Goal: Entertainment & Leisure: Consume media (video, audio)

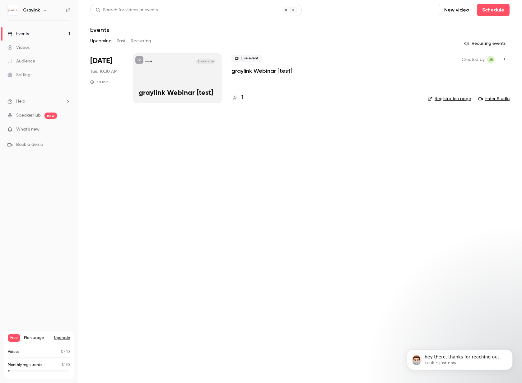
click at [22, 46] on div "Videos" at bounding box center [18, 48] width 22 height 6
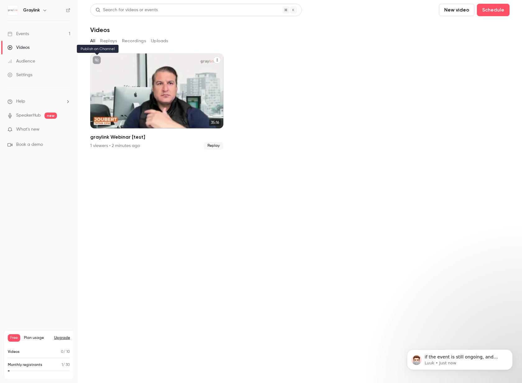
click at [96, 61] on icon "unpublished" at bounding box center [97, 60] width 4 height 4
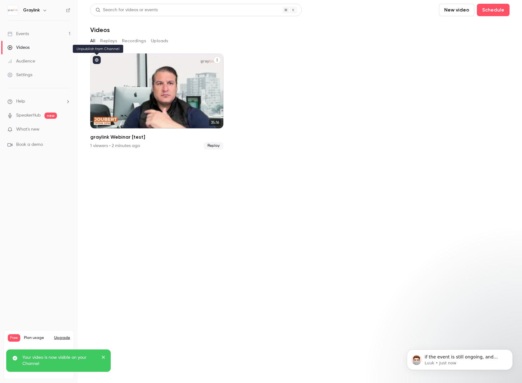
click at [97, 62] on icon "published" at bounding box center [97, 60] width 4 height 4
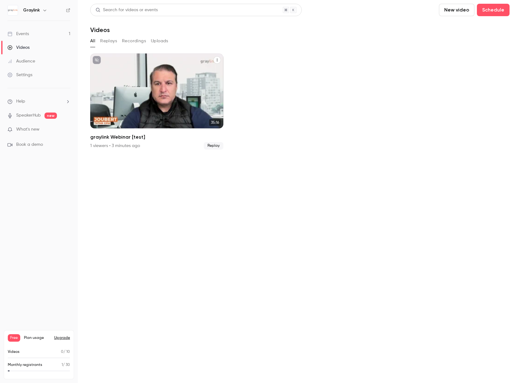
click at [155, 100] on div "Graylink [DATE] graylink Webinar [test]" at bounding box center [156, 91] width 133 height 75
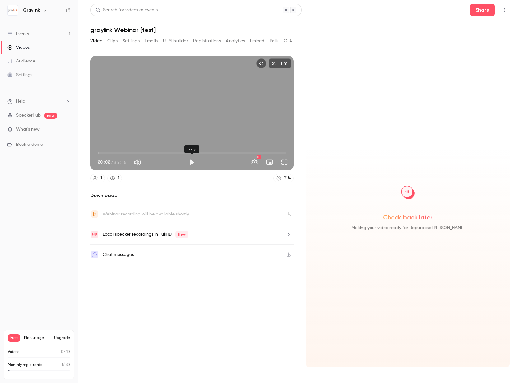
click at [188, 165] on button "Play" at bounding box center [192, 162] width 12 height 12
click at [287, 166] on button "Full screen" at bounding box center [284, 162] width 12 height 12
click at [192, 160] on button "Pause" at bounding box center [192, 162] width 12 height 12
type input "****"
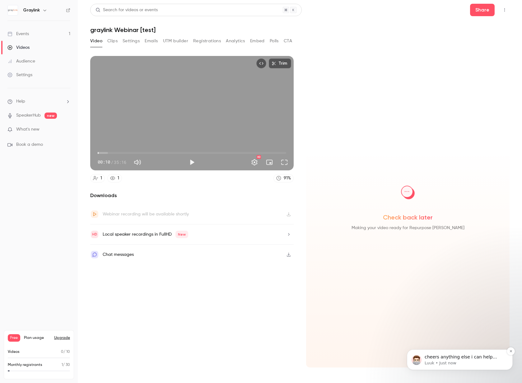
click at [463, 363] on p "Luuk • Just now" at bounding box center [465, 364] width 80 height 6
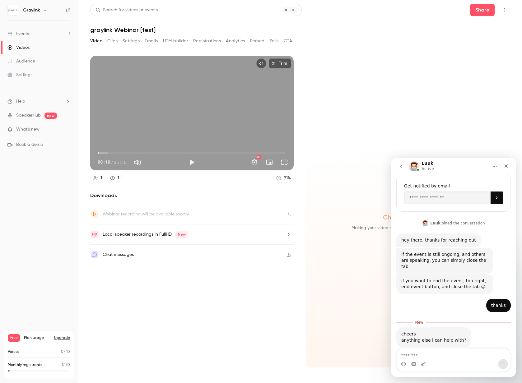
scroll to position [61, 0]
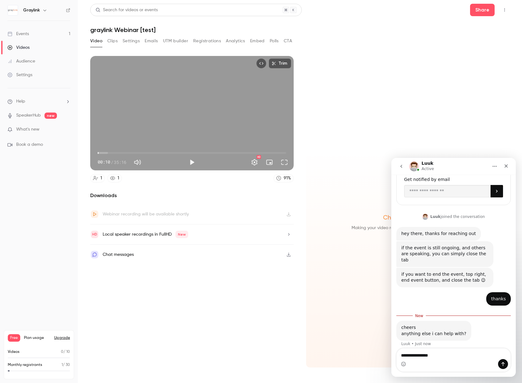
type textarea "**********"
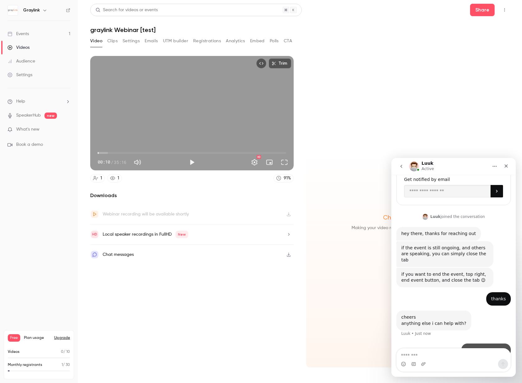
scroll to position [69, 0]
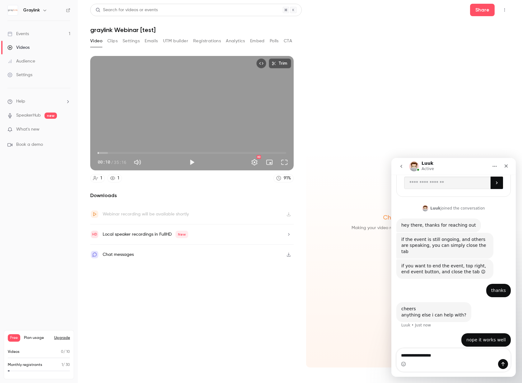
type textarea "**********"
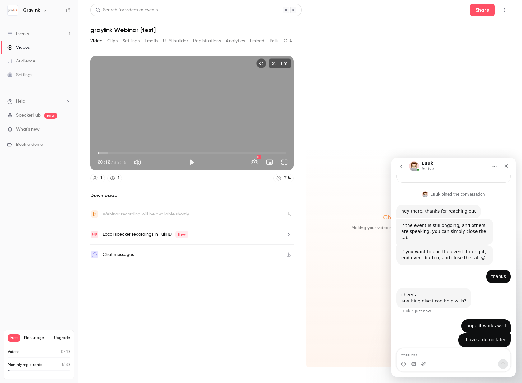
click at [494, 165] on icon "Home" at bounding box center [494, 166] width 5 height 5
click at [474, 165] on div "Luuk Active" at bounding box center [448, 166] width 79 height 11
click at [466, 142] on div "Check back later Making your video ready for Repurpose [PERSON_NAME]" at bounding box center [408, 212] width 204 height 312
click at [506, 162] on div "Close" at bounding box center [506, 166] width 11 height 11
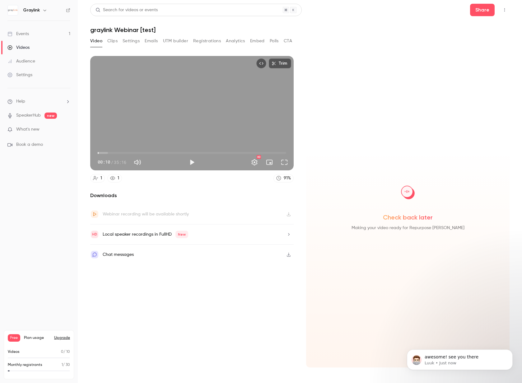
scroll to position [0, 0]
